Goal: Obtain resource: Obtain resource

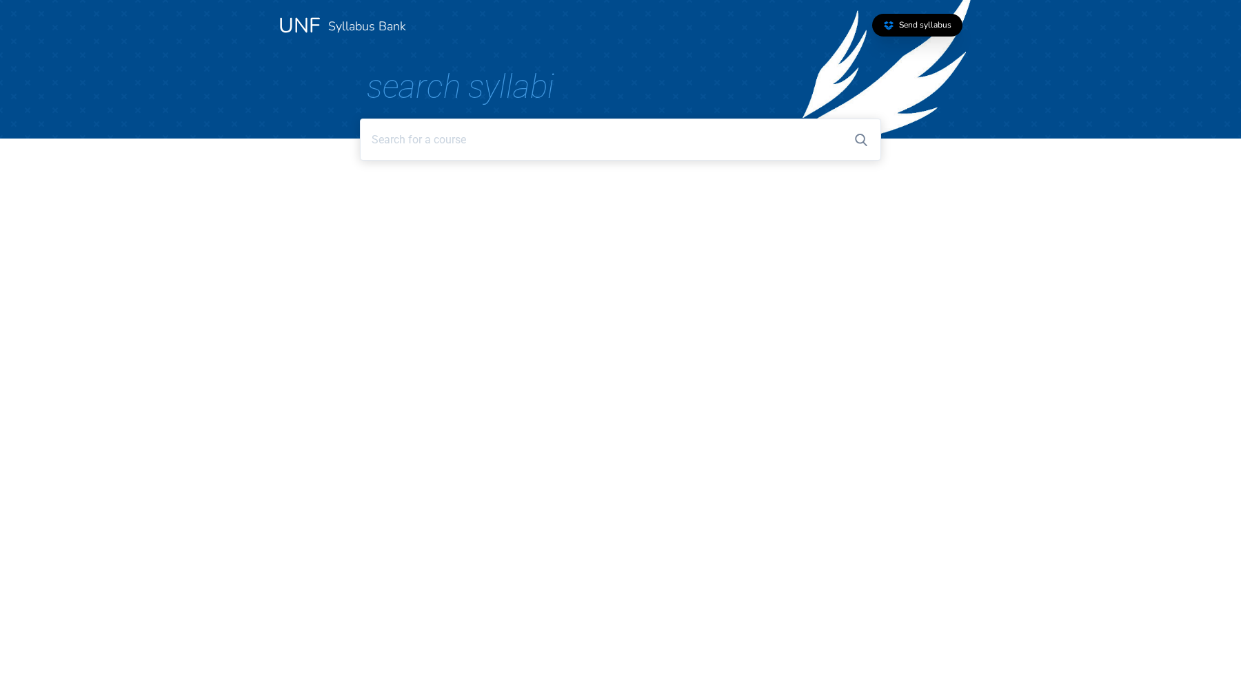
click at [535, 134] on input at bounding box center [620, 140] width 520 height 42
type input "l"
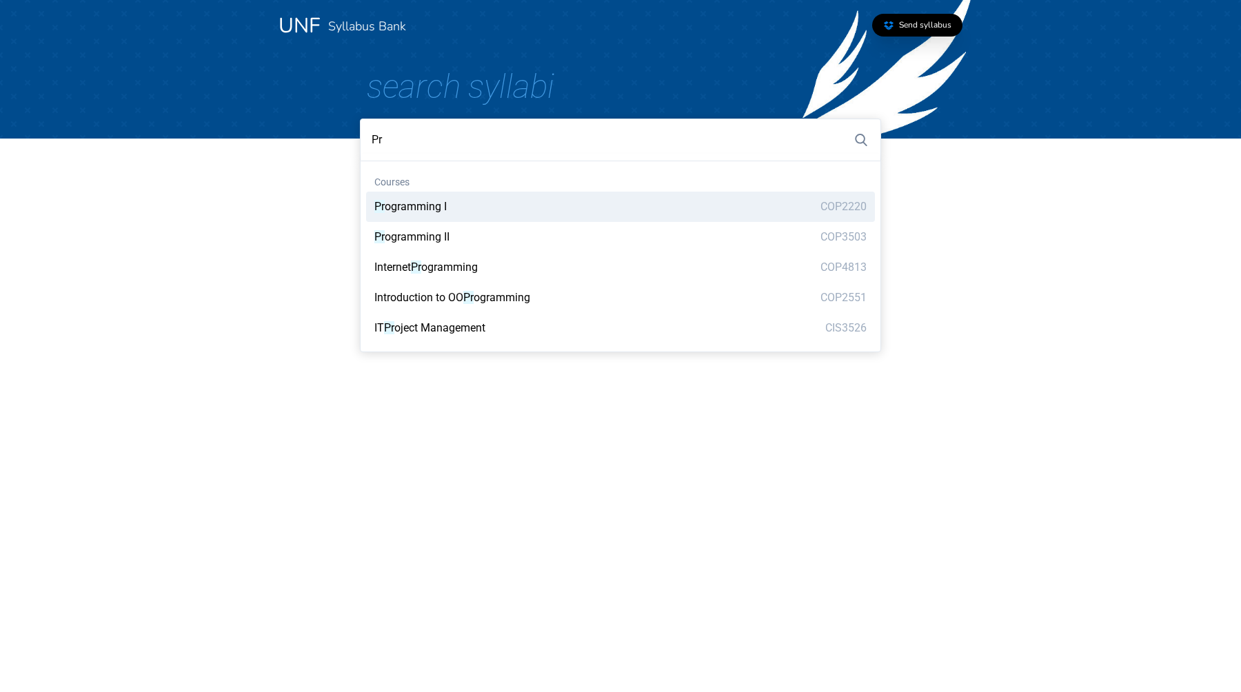
type input "P"
click at [420, 209] on span "Structures" at bounding box center [423, 206] width 50 height 13
type input "Data Structures"
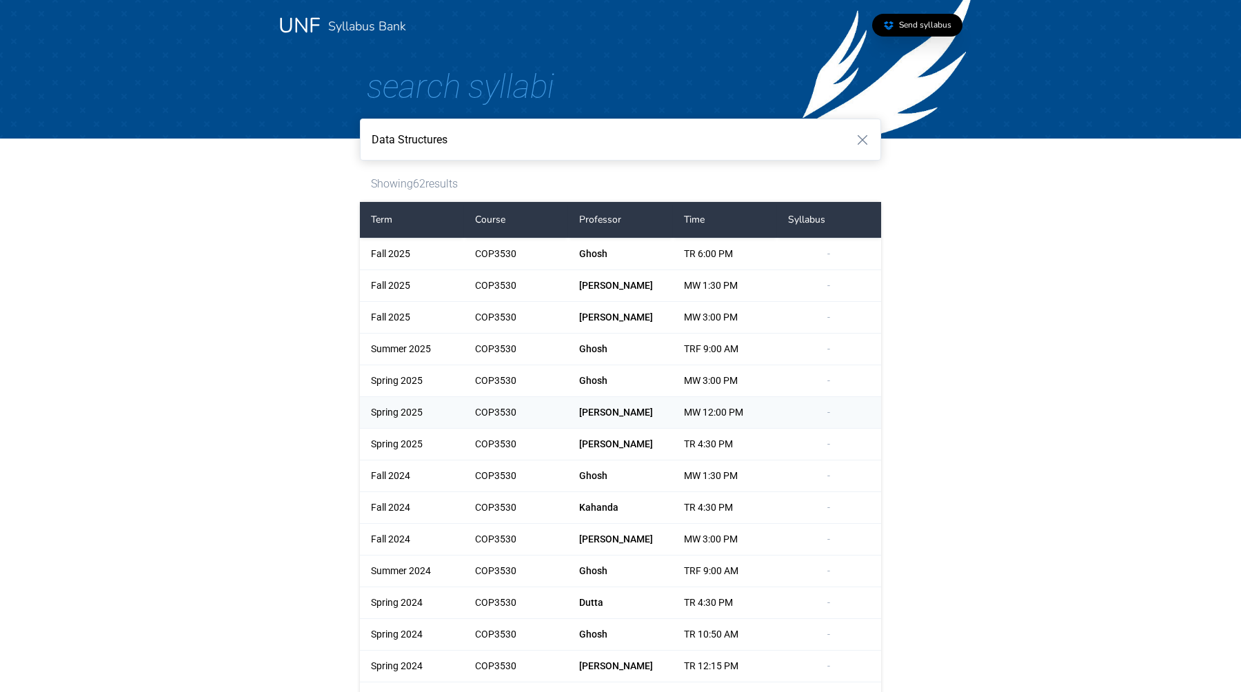
click at [402, 406] on div "Spring 2025" at bounding box center [412, 412] width 104 height 31
click at [458, 140] on input "Data Structures" at bounding box center [620, 140] width 520 height 42
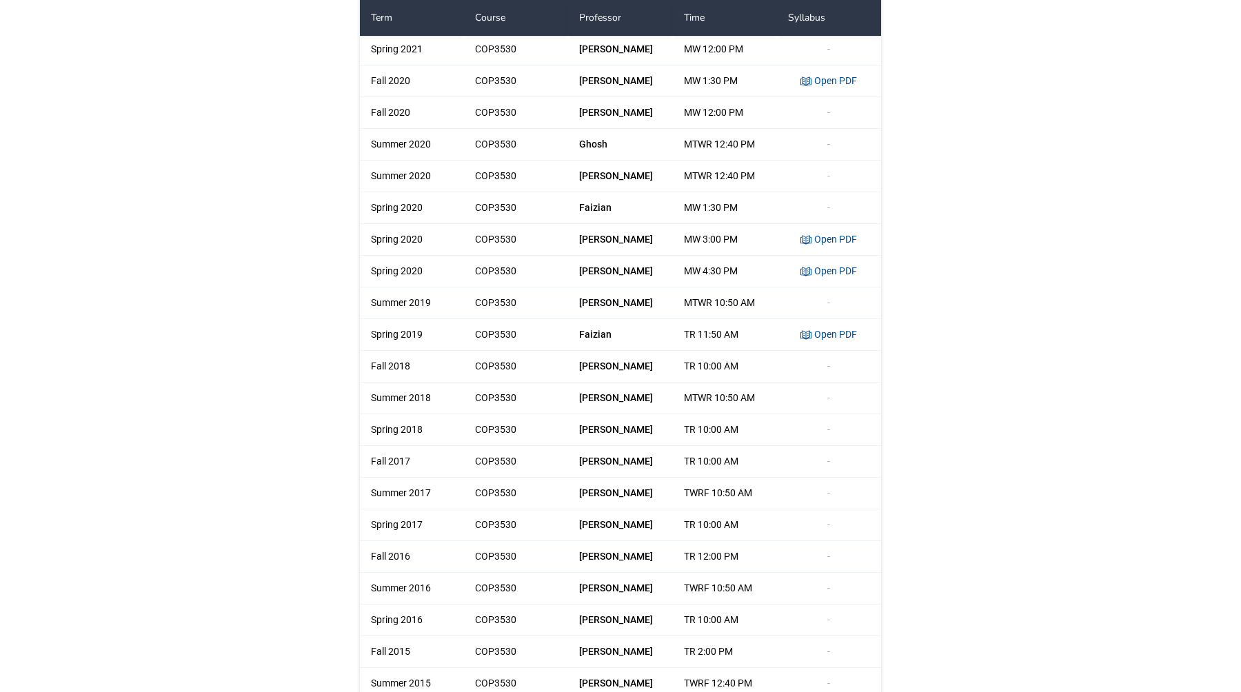
scroll to position [1286, 0]
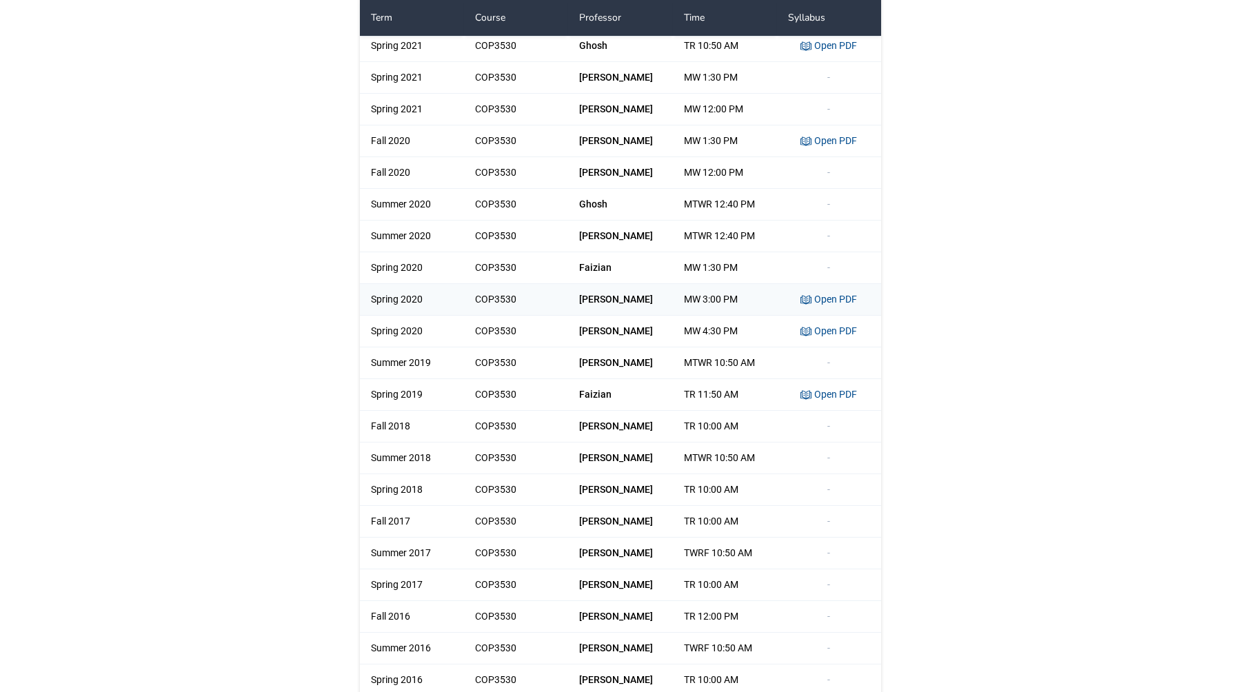
click at [837, 297] on link "Open PDF" at bounding box center [828, 299] width 57 height 11
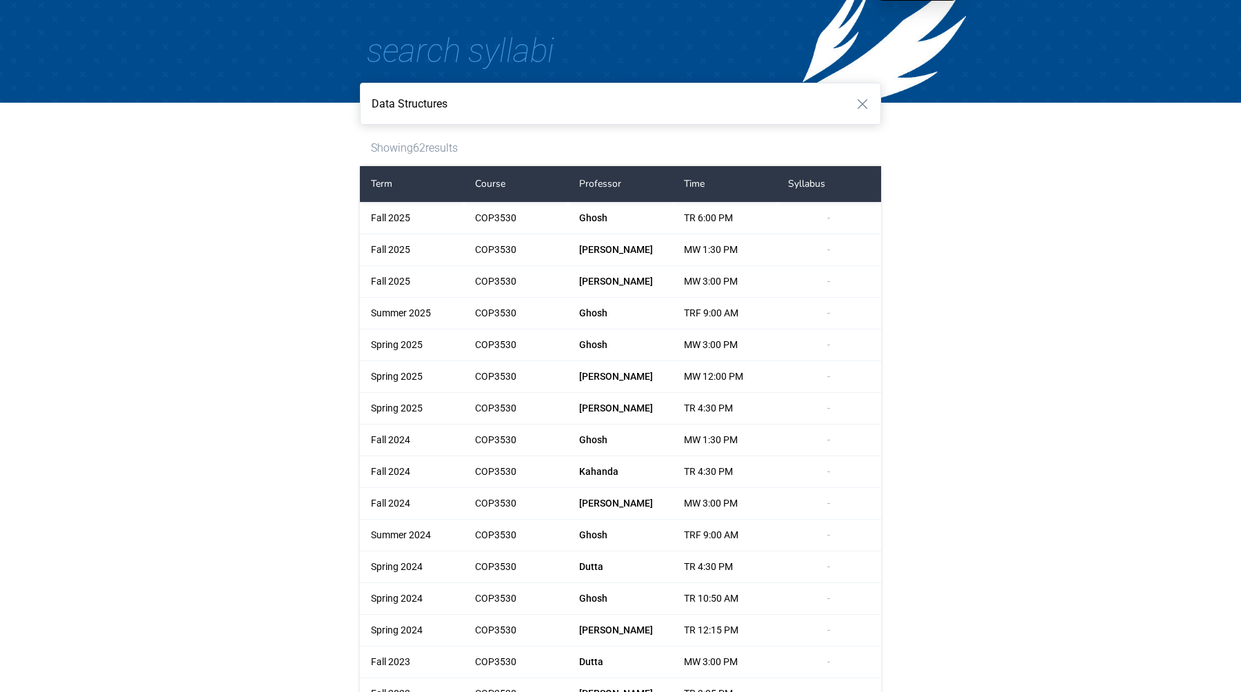
scroll to position [0, 0]
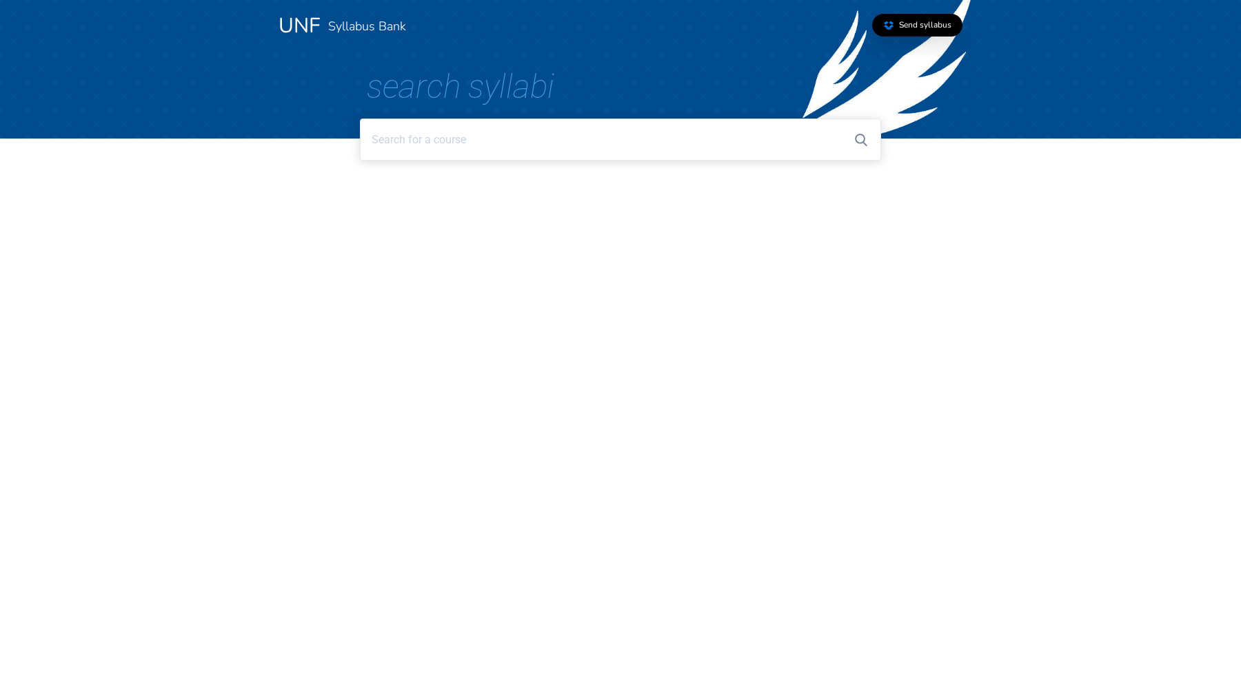
click at [550, 137] on input at bounding box center [620, 140] width 520 height 42
